Goal: Information Seeking & Learning: Learn about a topic

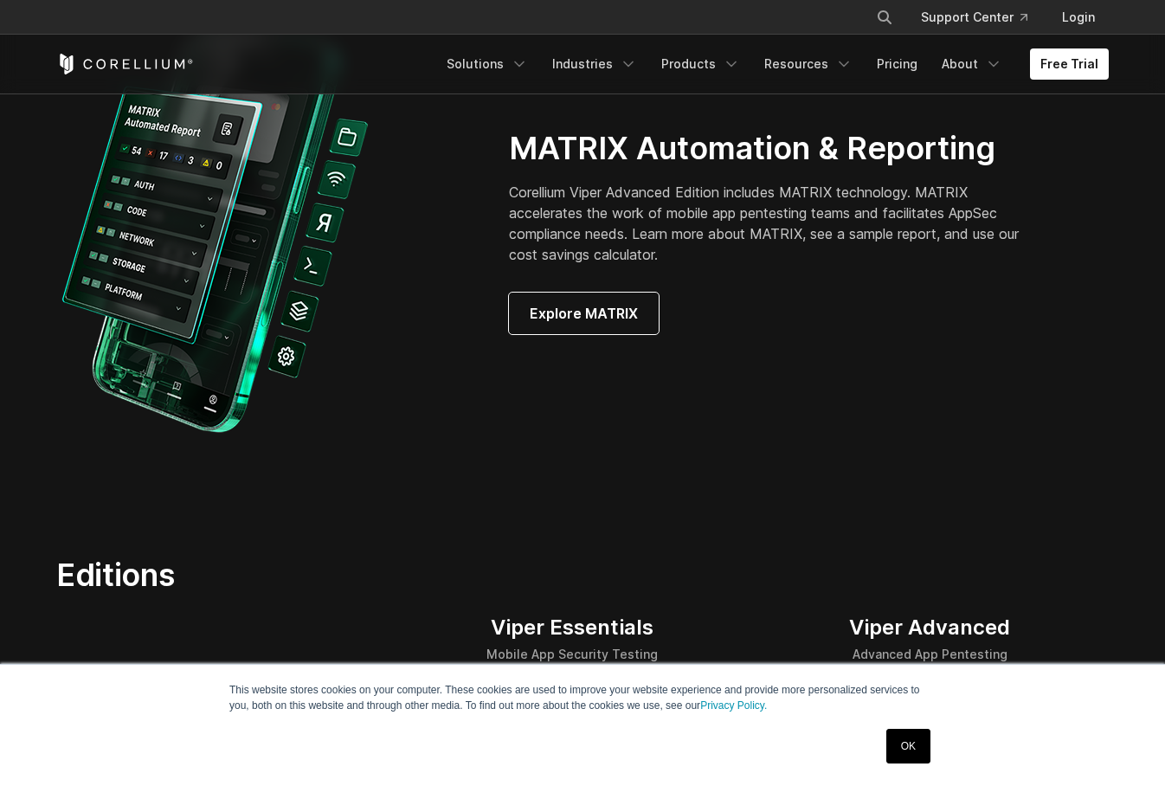
scroll to position [1558, 0]
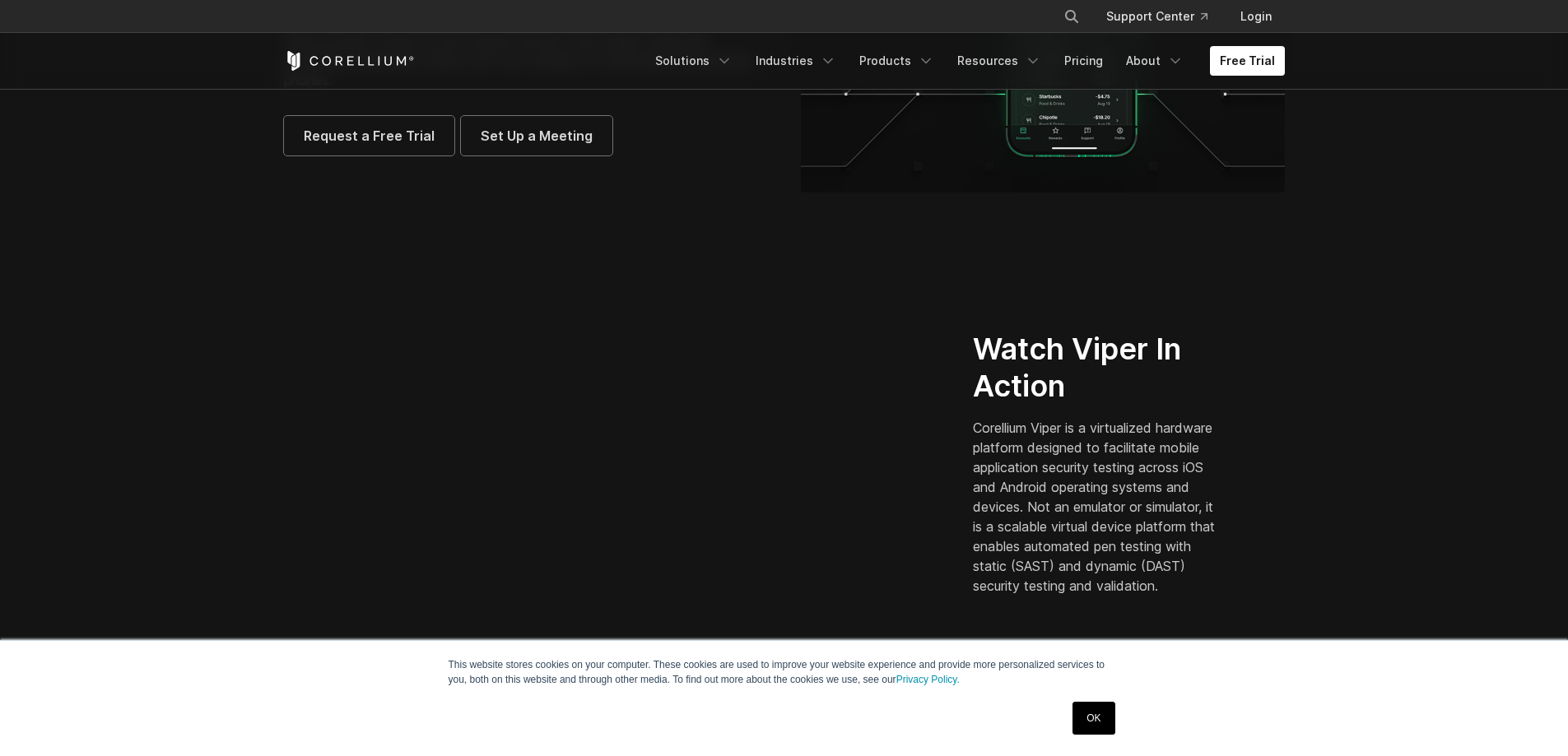
scroll to position [412, 0]
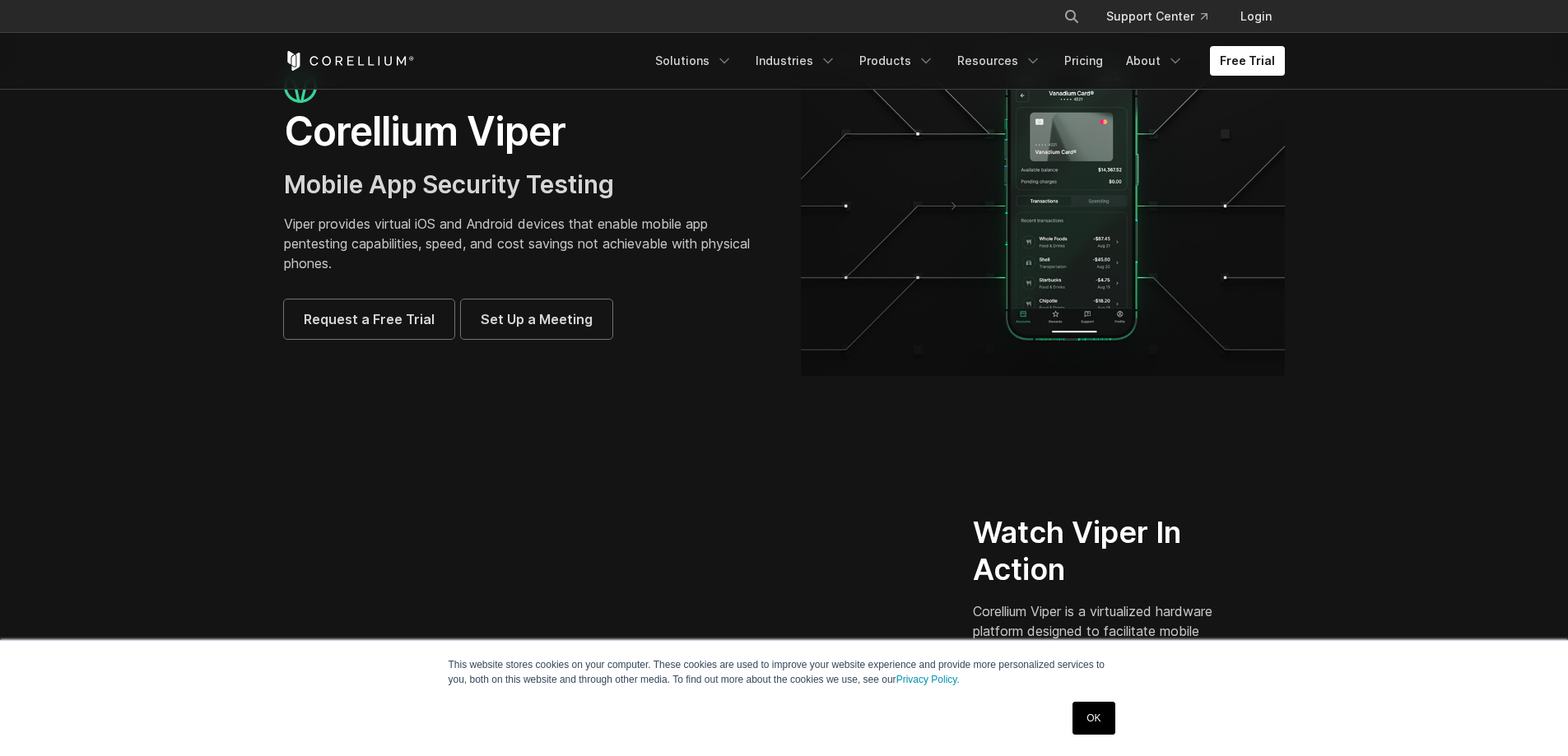
scroll to position [0, 0]
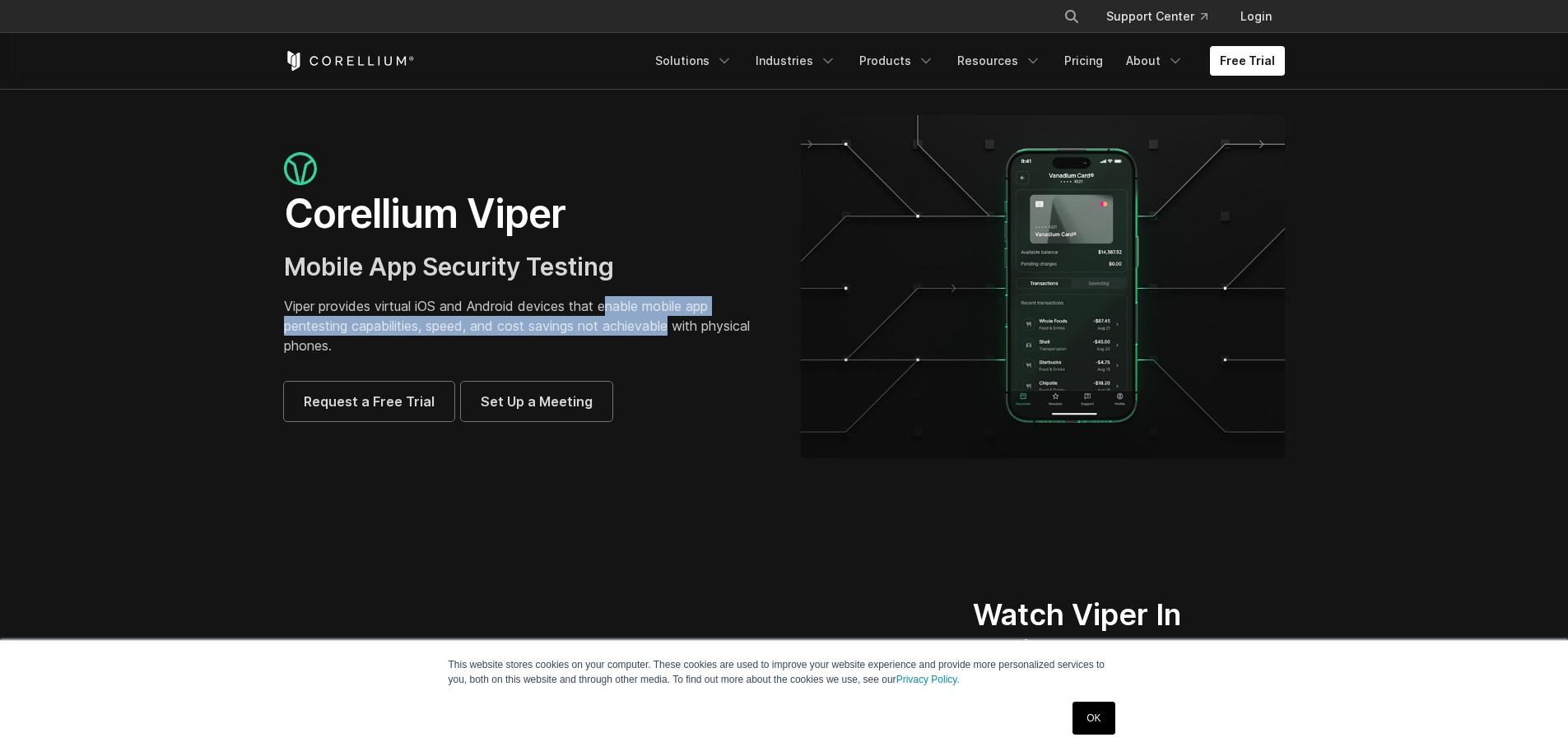
drag, startPoint x: 631, startPoint y: 320, endPoint x: 673, endPoint y: 332, distance: 43.7
click at [673, 332] on p "Viper provides virtual iOS and Android devices that enable mobile app pentestin…" at bounding box center [526, 326] width 484 height 59
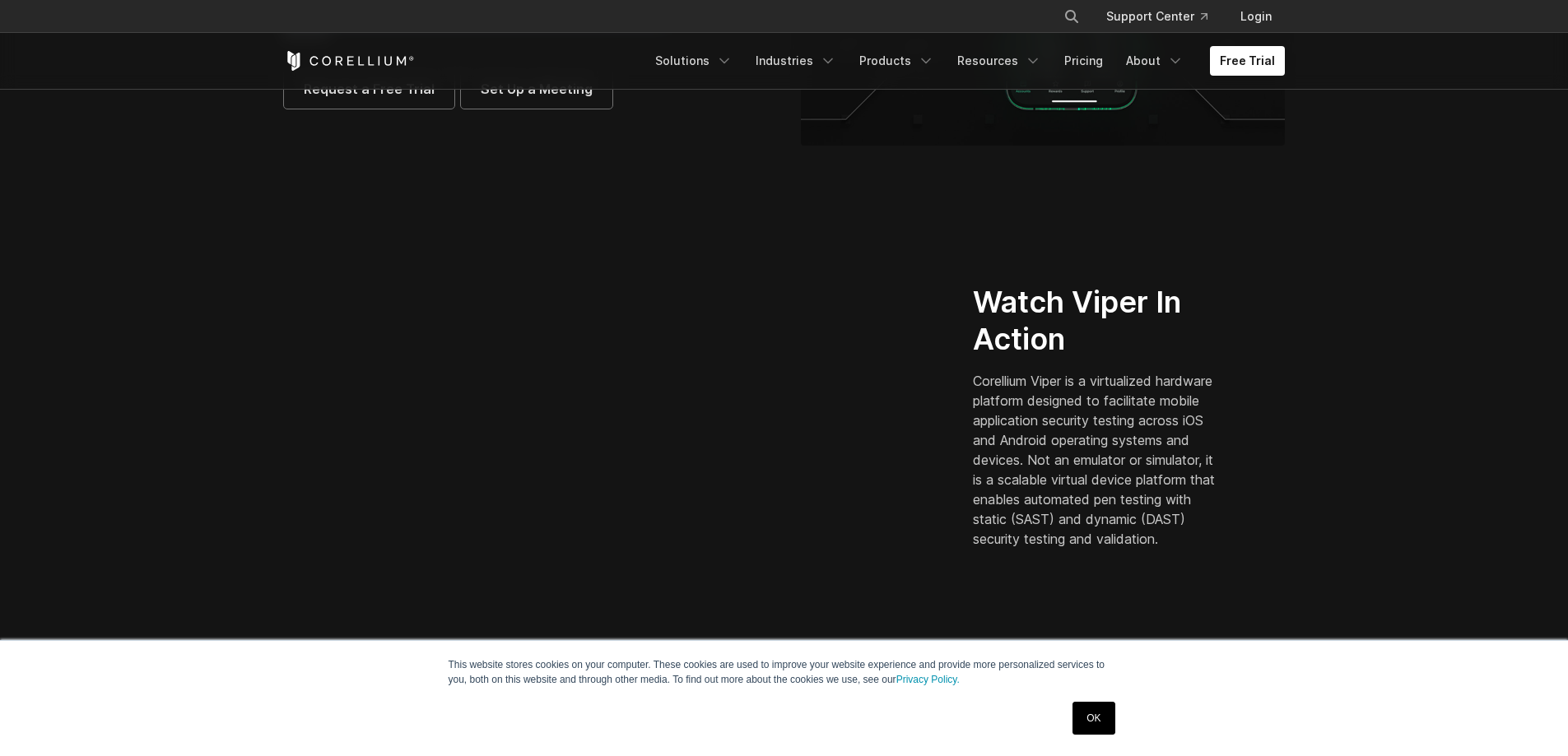
scroll to position [329, 0]
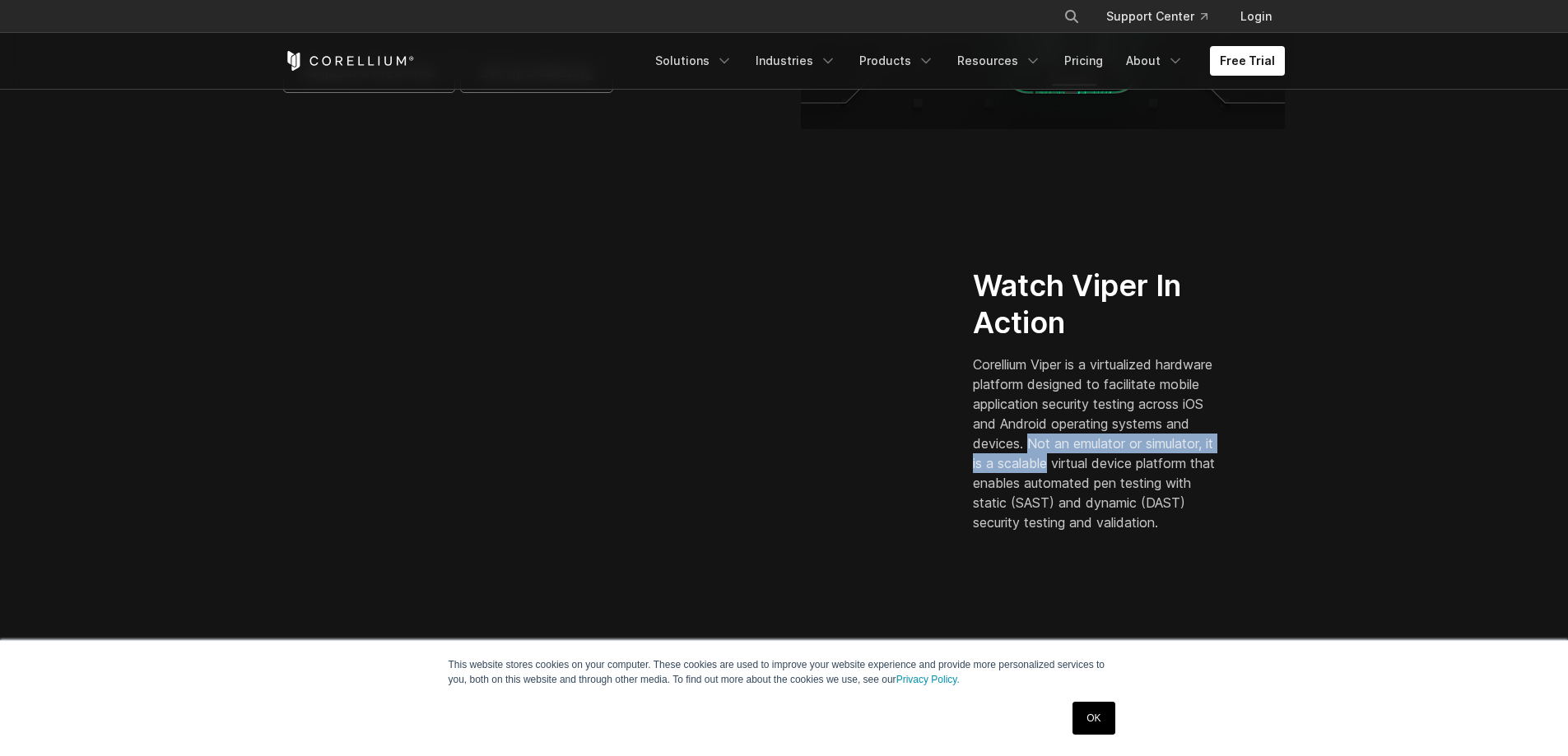
drag, startPoint x: 1116, startPoint y: 435, endPoint x: 1138, endPoint y: 452, distance: 27.8
click at [1138, 452] on p "Corellium Viper is a virtualized hardware platform designed to facilitate mobil…" at bounding box center [1098, 443] width 249 height 178
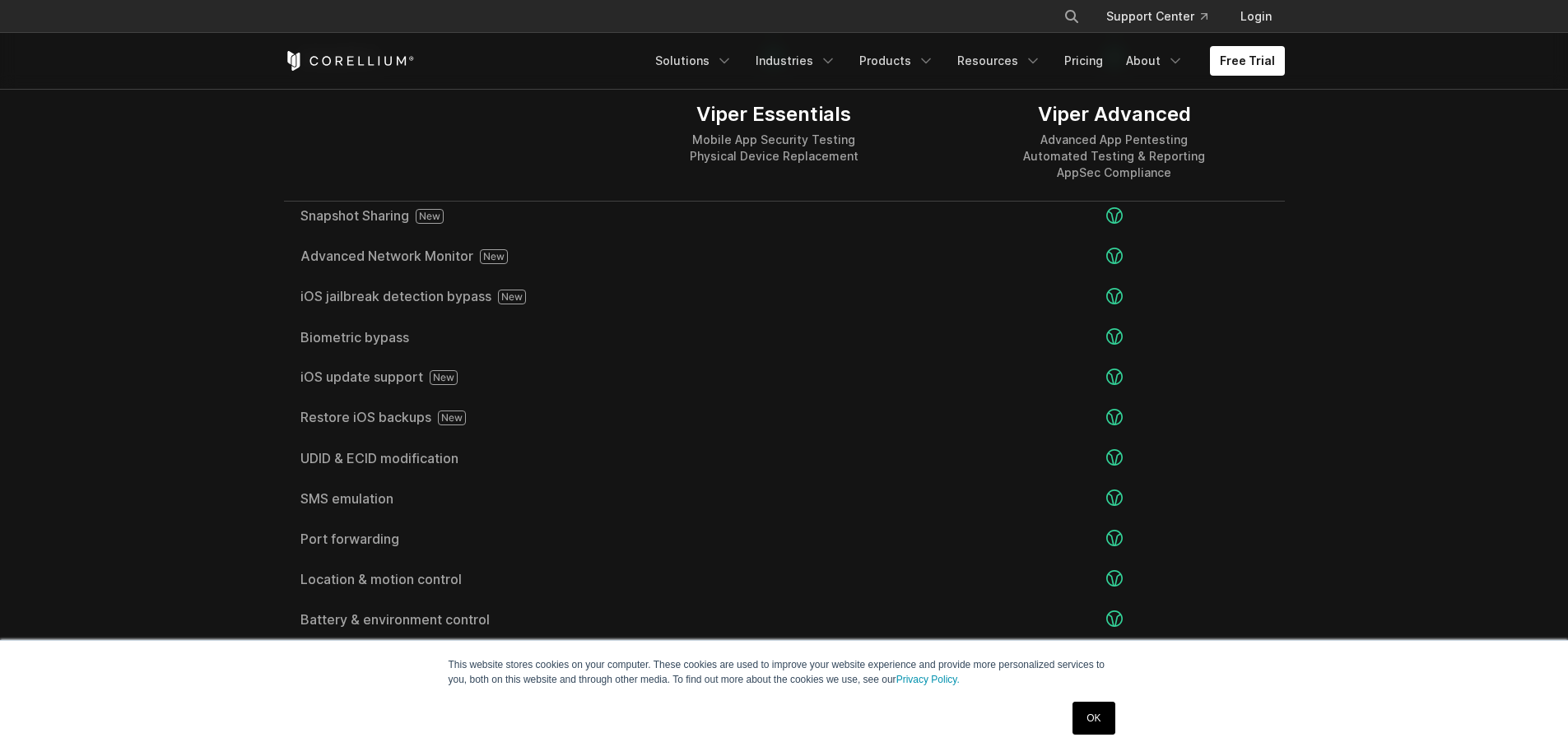
scroll to position [2880, 0]
